Goal: Task Accomplishment & Management: Manage account settings

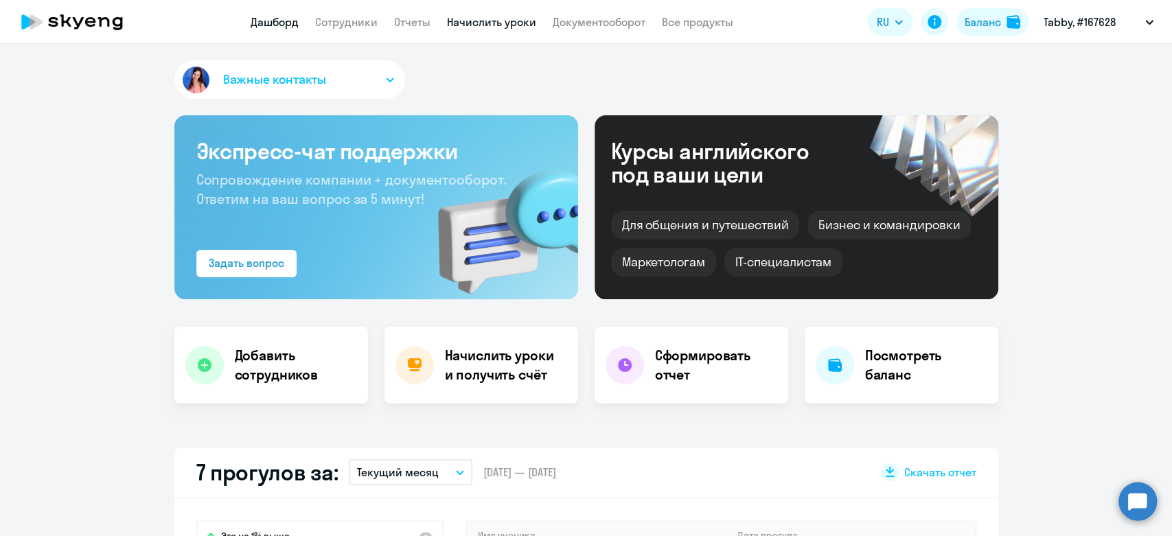
click at [484, 27] on link "Начислить уроки" at bounding box center [491, 22] width 89 height 14
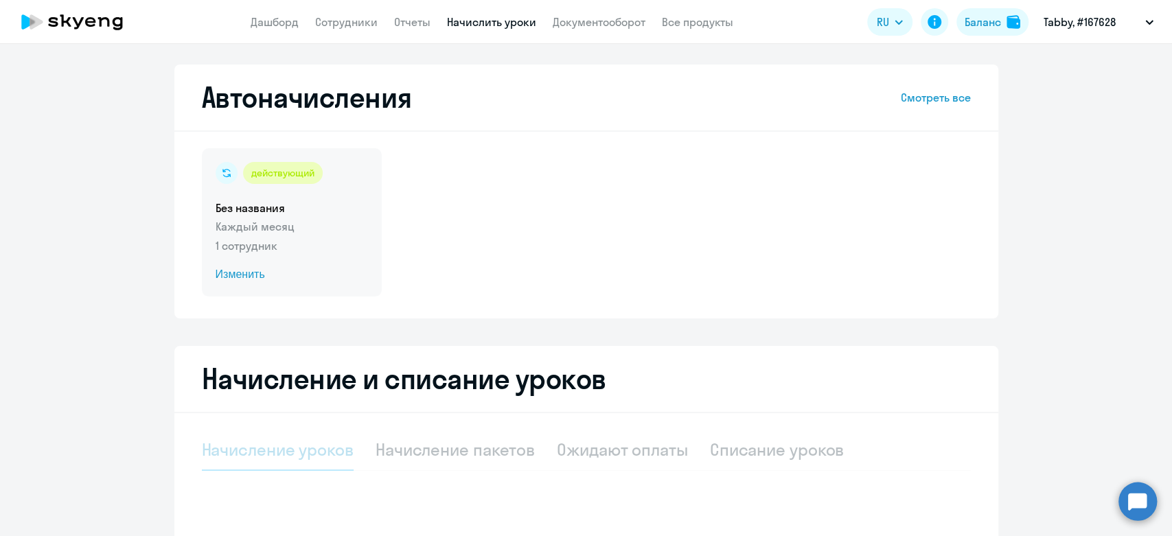
select select "10"
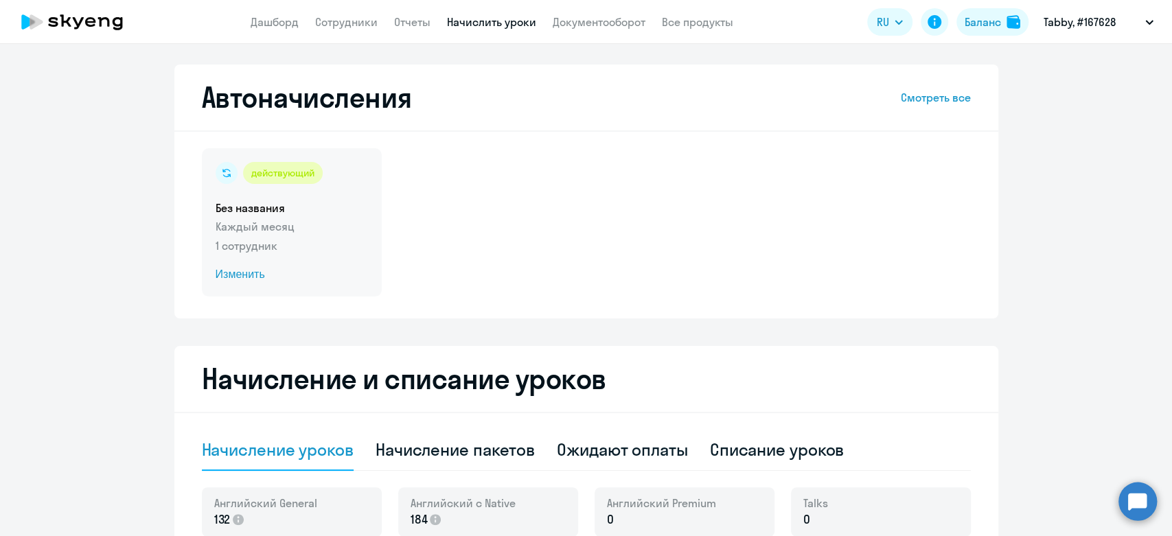
click at [352, 226] on p "Каждый месяц" at bounding box center [292, 226] width 152 height 16
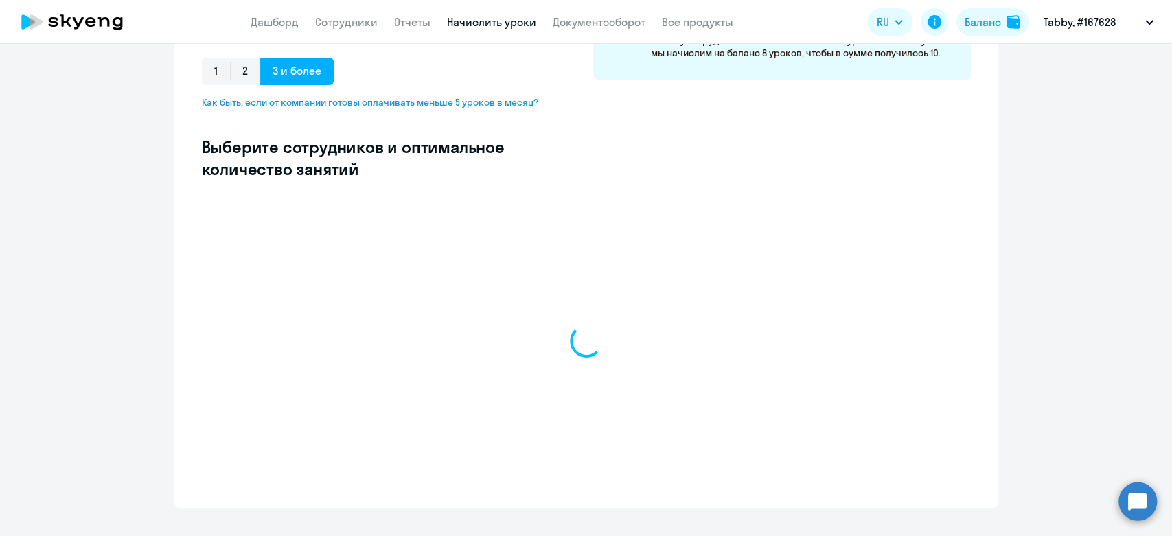
select select "10"
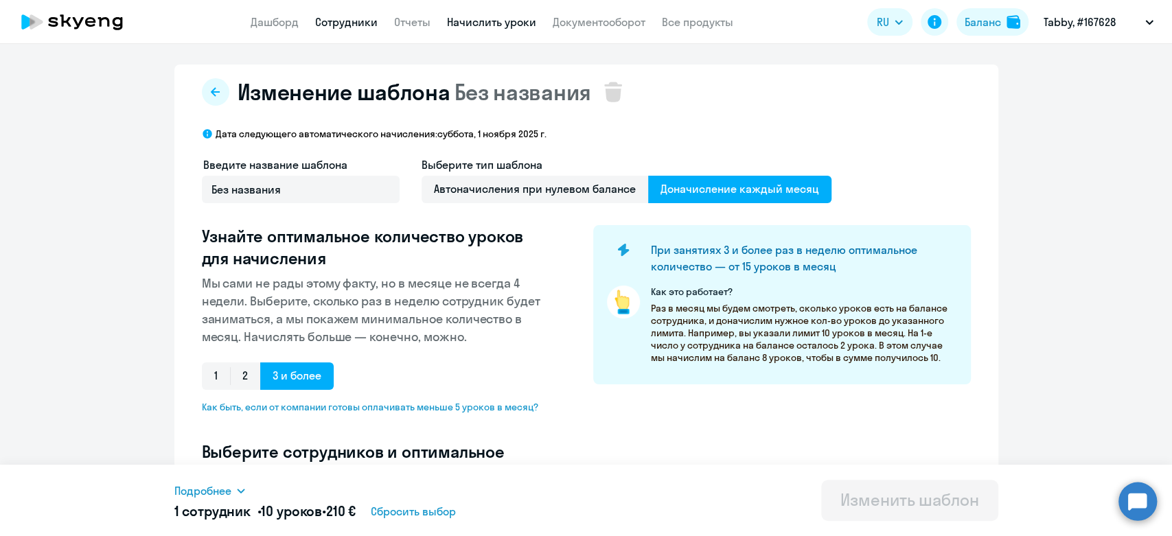
click at [348, 20] on link "Сотрудники" at bounding box center [346, 22] width 62 height 14
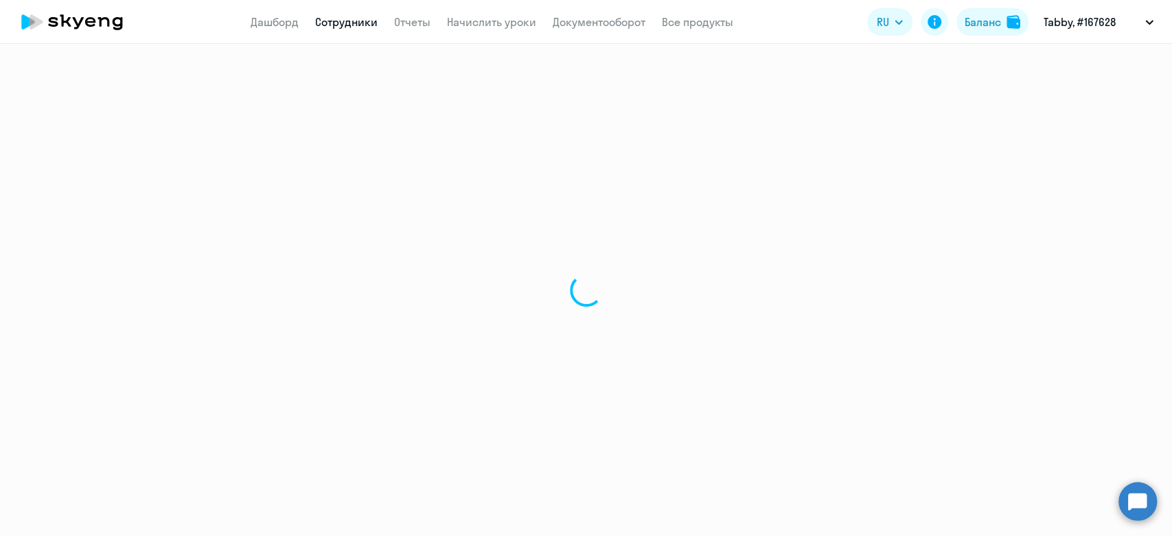
select select "30"
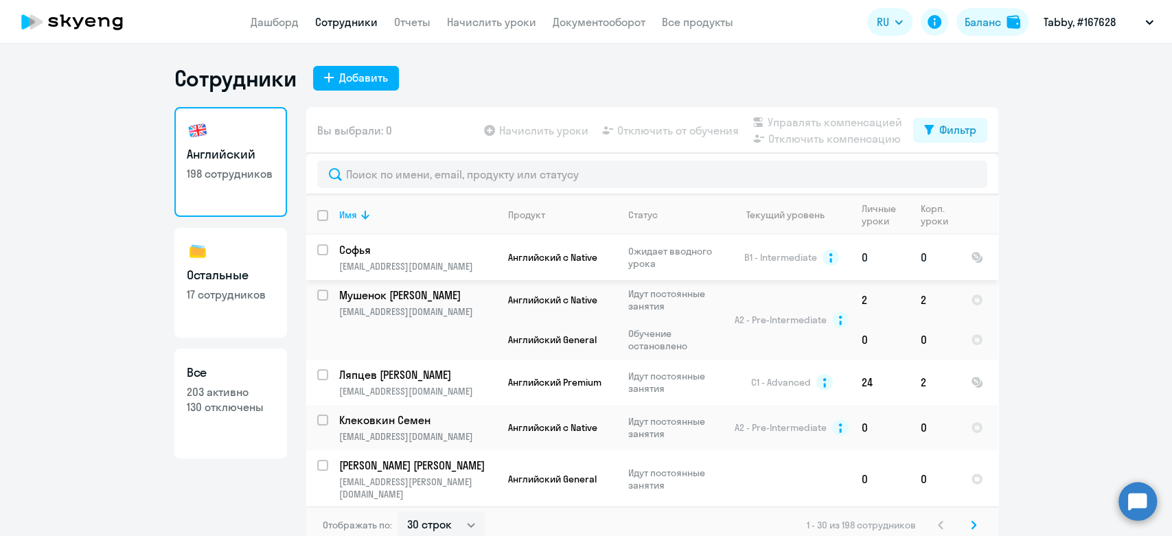
click at [317, 251] on input "select row 766290" at bounding box center [330, 257] width 27 height 27
checkbox input "true"
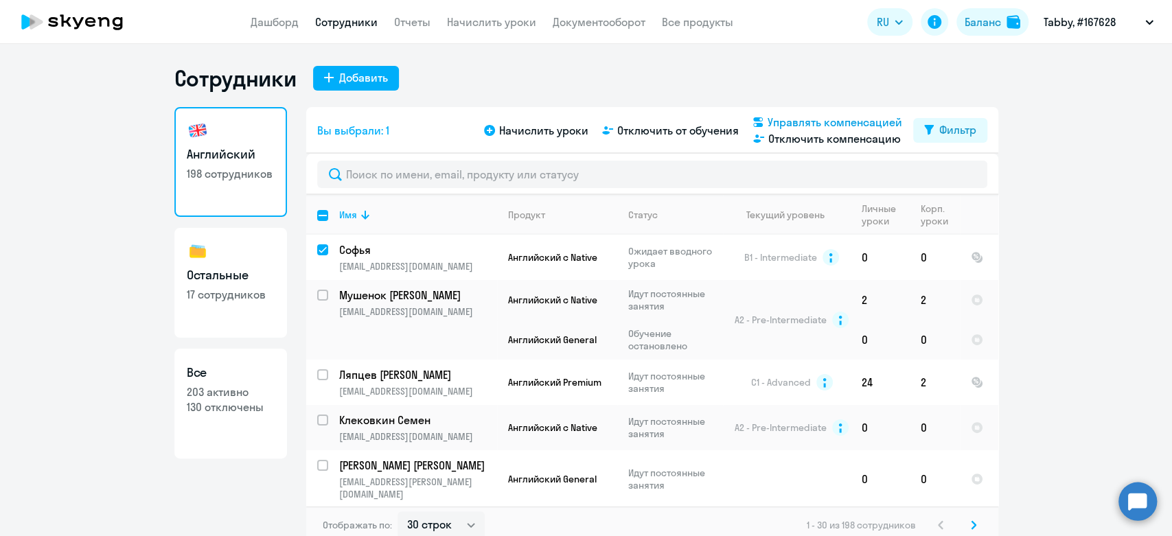
click at [865, 116] on span "Управлять компенсацией" at bounding box center [835, 122] width 135 height 16
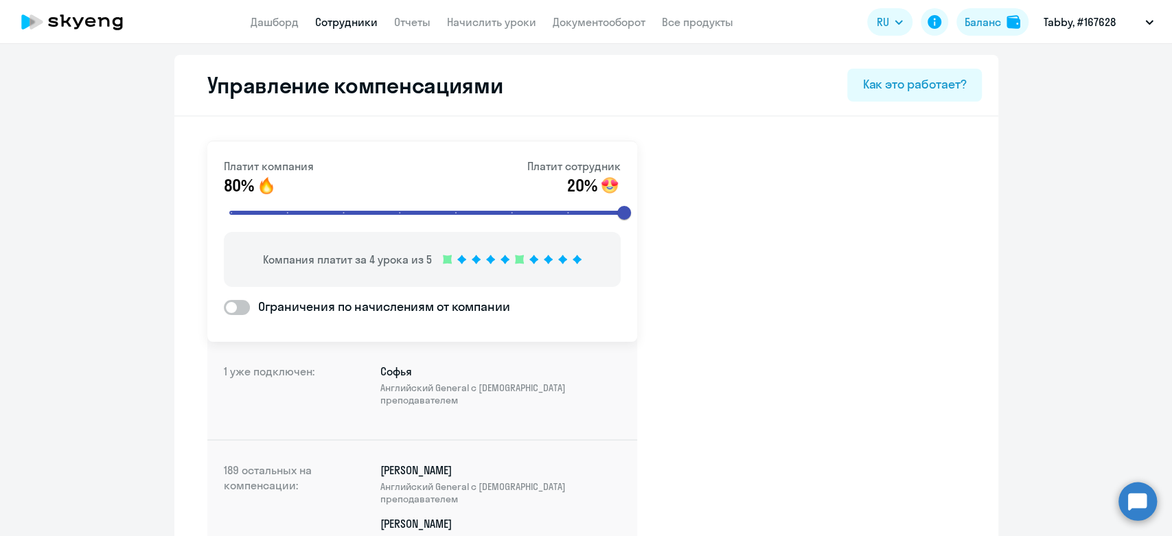
click at [69, 21] on icon at bounding box center [72, 22] width 121 height 34
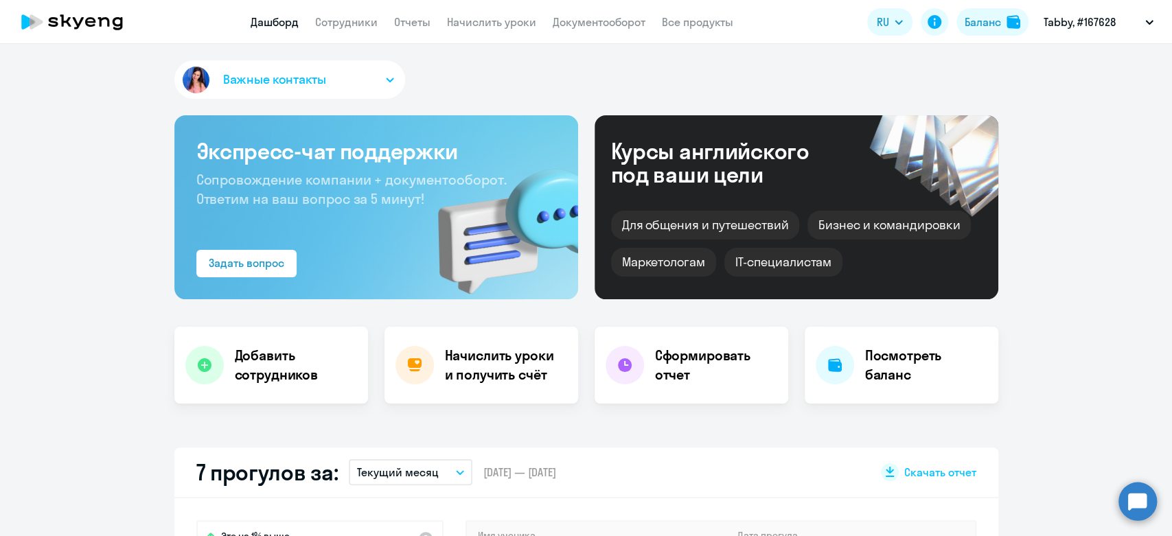
select select "30"
